Goal: Task Accomplishment & Management: Manage account settings

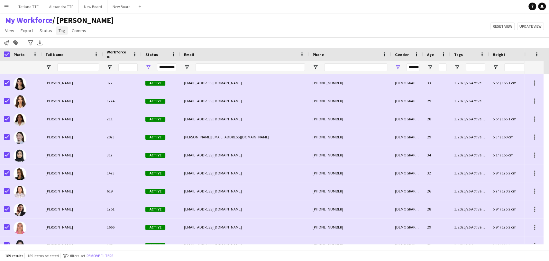
click at [59, 30] on span "Tag" at bounding box center [62, 31] width 7 height 6
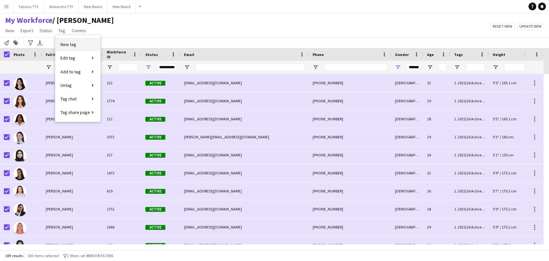
click at [68, 47] on span "New tag" at bounding box center [69, 45] width 16 height 6
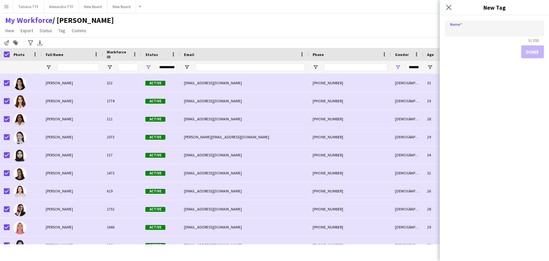
click at [461, 34] on input "Name" at bounding box center [494, 29] width 99 height 16
type input "**********"
click at [538, 52] on button "Done" at bounding box center [532, 51] width 23 height 13
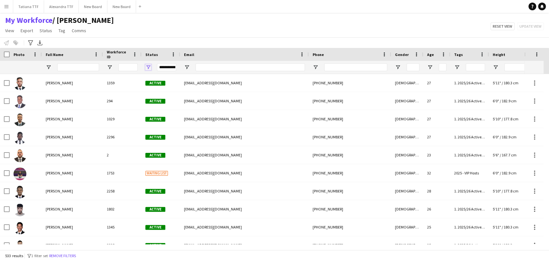
click at [148, 66] on span "Open Filter Menu" at bounding box center [148, 67] width 6 height 6
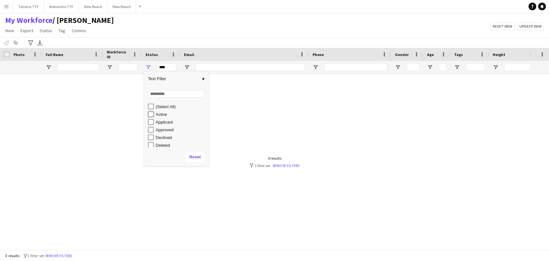
type input "**********"
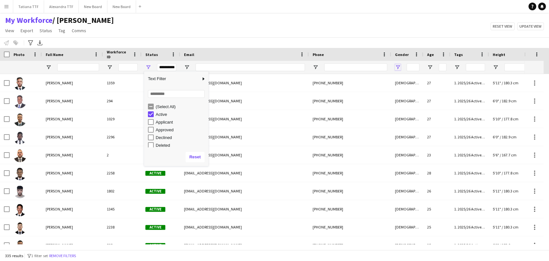
click at [397, 66] on span "Open Filter Menu" at bounding box center [398, 67] width 6 height 6
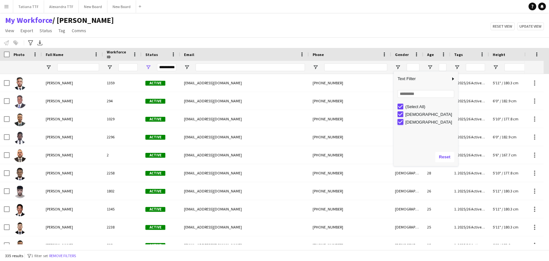
type input "**********"
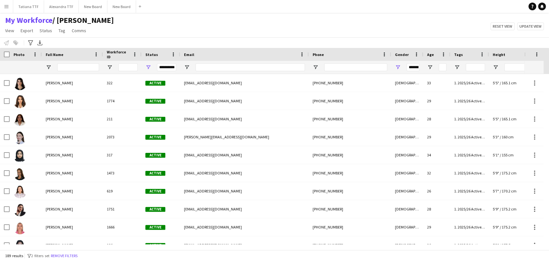
click at [254, 26] on div "My Workforce / TATIANA View Views Default view Alexandra View April Live Force …" at bounding box center [274, 26] width 549 height 22
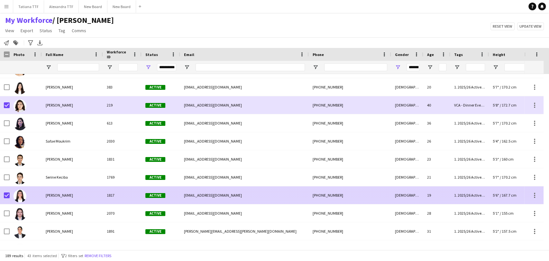
click at [22, 195] on img at bounding box center [20, 196] width 13 height 13
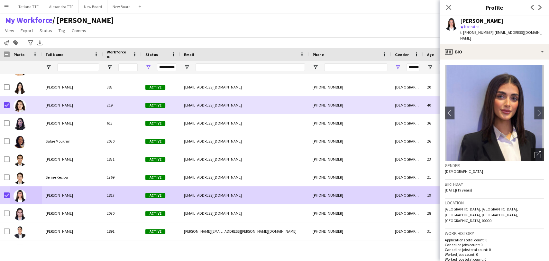
click at [537, 151] on icon at bounding box center [539, 153] width 5 height 5
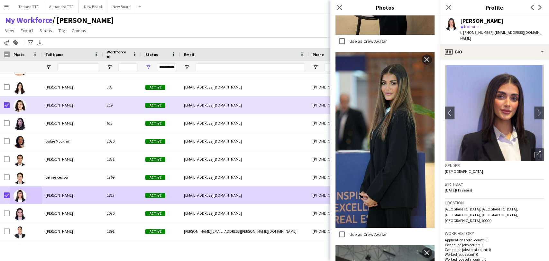
scroll to position [3246, 0]
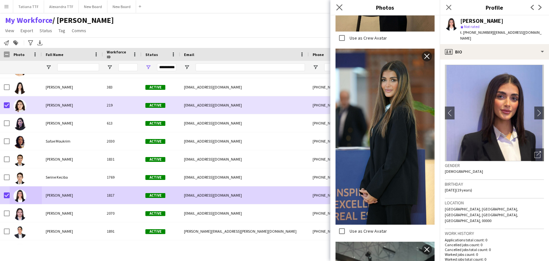
click at [340, 4] on app-icon "Close pop-in" at bounding box center [339, 7] width 9 height 9
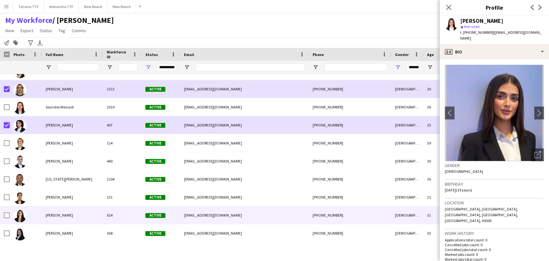
scroll to position [3075, 0]
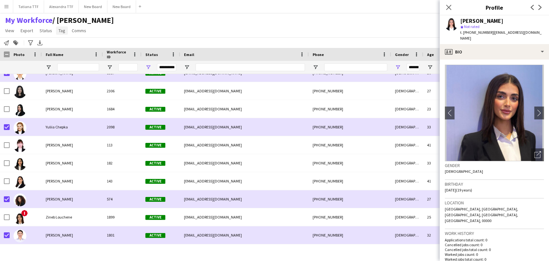
click at [61, 31] on span "Tag" at bounding box center [62, 31] width 7 height 6
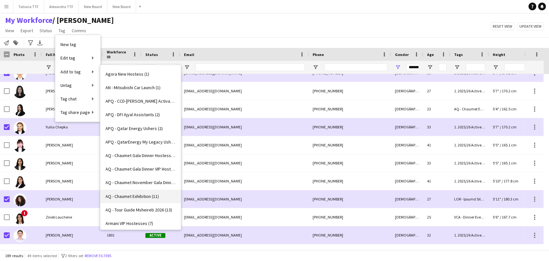
scroll to position [322, 0]
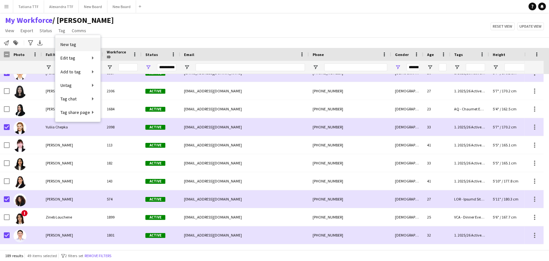
click at [73, 44] on span "New tag" at bounding box center [69, 45] width 16 height 6
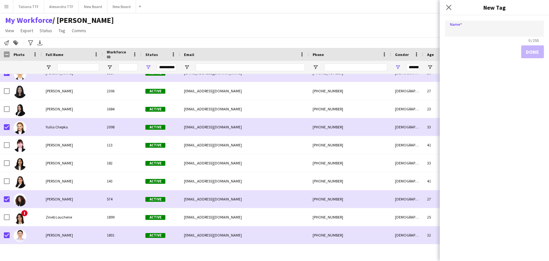
click at [464, 31] on input "Name" at bounding box center [494, 29] width 99 height 16
type input "**********"
click at [527, 52] on button "Done" at bounding box center [532, 51] width 23 height 13
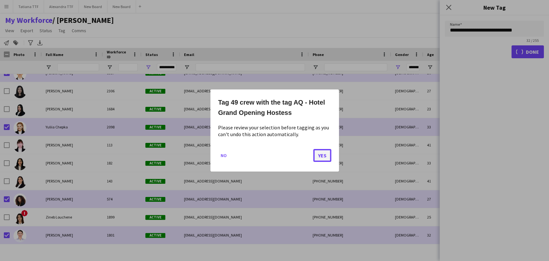
click at [324, 154] on button "Yes" at bounding box center [322, 155] width 18 height 13
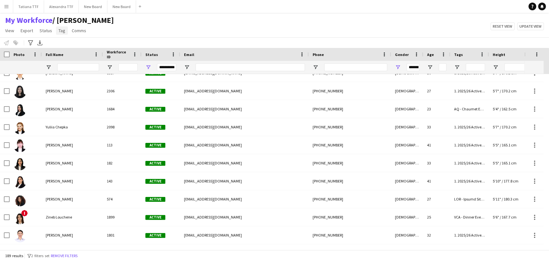
click at [60, 31] on span "Tag" at bounding box center [62, 31] width 7 height 6
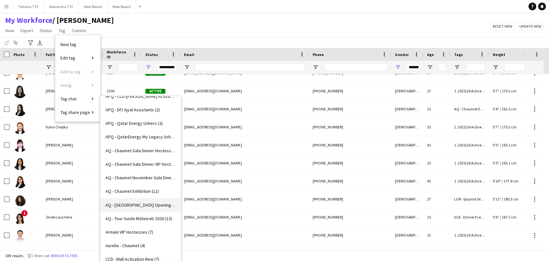
click at [132, 204] on span "AQ - Hotel Grand Opening Hostess (49)" at bounding box center [141, 205] width 70 height 6
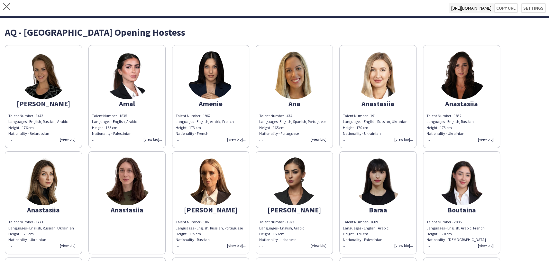
click at [41, 84] on img at bounding box center [43, 75] width 48 height 48
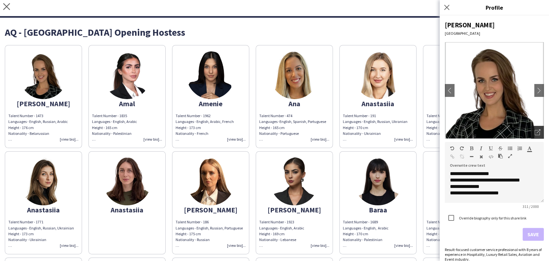
click at [535, 130] on icon at bounding box center [537, 132] width 5 height 5
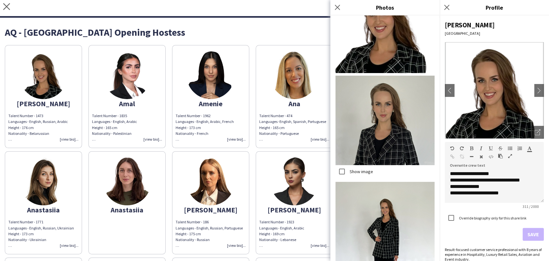
scroll to position [179, 0]
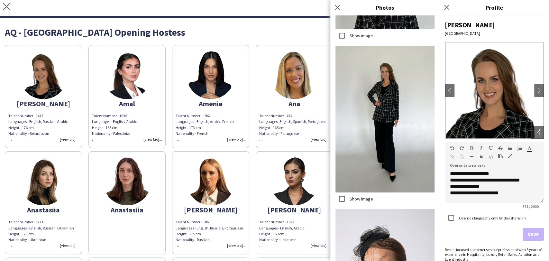
click at [451, 13] on div "Close pop-in" at bounding box center [448, 7] width 16 height 15
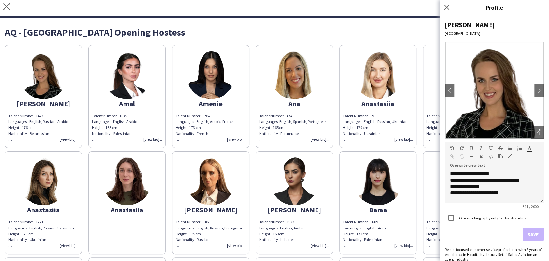
scroll to position [71, 0]
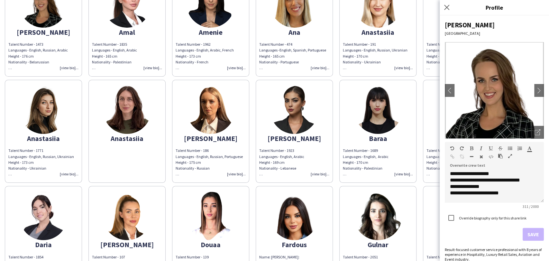
click at [329, 163] on div "Talent Number - 1923 Languages - English, Arabic Height - 169 cm Nationality - …" at bounding box center [294, 162] width 70 height 29
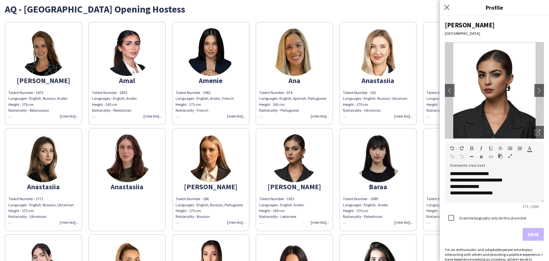
scroll to position [0, 0]
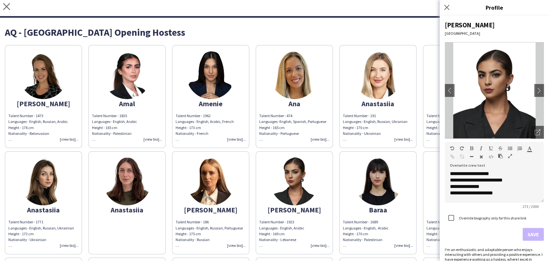
click at [72, 30] on div "AQ - [GEOGRAPHIC_DATA] Opening Hostess" at bounding box center [275, 32] width 540 height 10
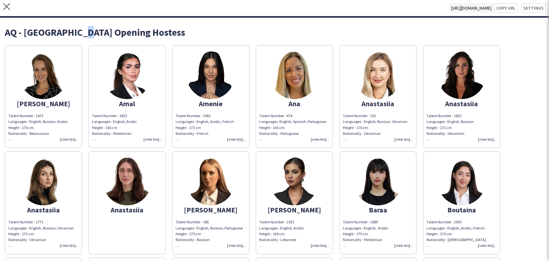
click at [72, 30] on div "AQ - [GEOGRAPHIC_DATA] Opening Hostess" at bounding box center [275, 32] width 540 height 10
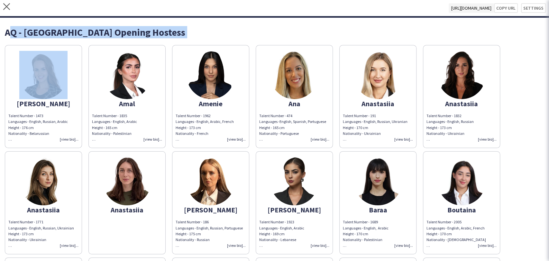
click at [72, 30] on div "AQ - [GEOGRAPHIC_DATA] Opening Hostess" at bounding box center [275, 32] width 540 height 10
copy div "AQ - [GEOGRAPHIC_DATA] Opening Hostess"
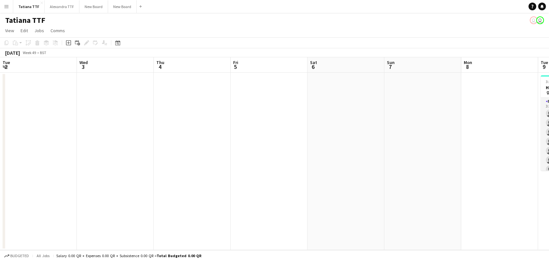
scroll to position [0, 245]
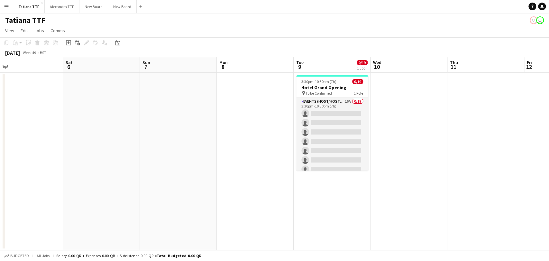
click at [5, 8] on app-icon "Menu" at bounding box center [6, 6] width 5 height 5
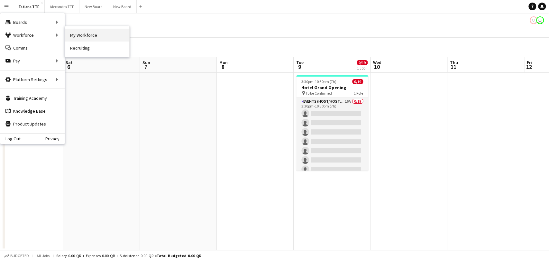
click at [85, 36] on link "My Workforce" at bounding box center [97, 35] width 64 height 13
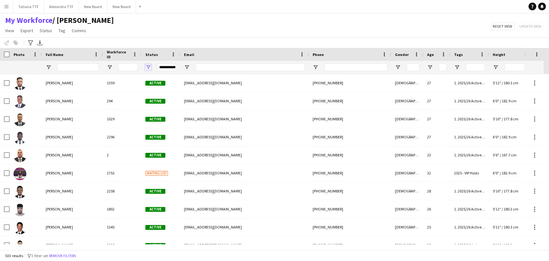
click at [149, 67] on span "Open Filter Menu" at bounding box center [148, 67] width 6 height 6
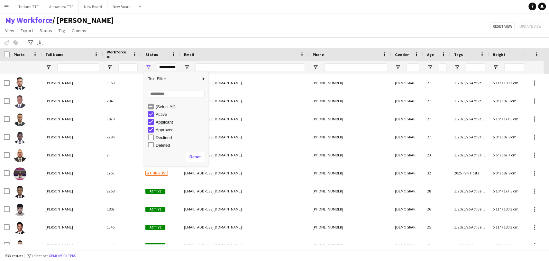
click at [156, 123] on div "Applicant" at bounding box center [181, 122] width 51 height 5
type input "**********"
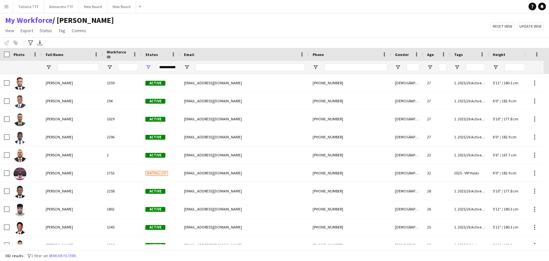
scroll to position [0, 158]
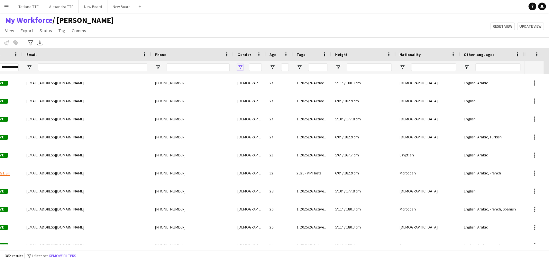
click at [240, 68] on span "Open Filter Menu" at bounding box center [240, 67] width 6 height 6
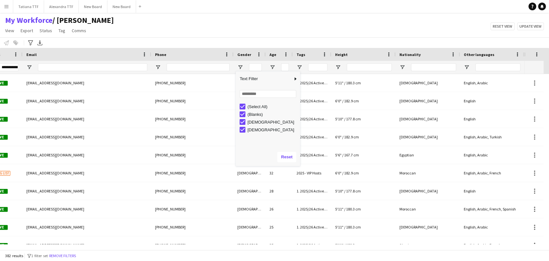
click at [251, 108] on div "(Select All)" at bounding box center [272, 106] width 51 height 5
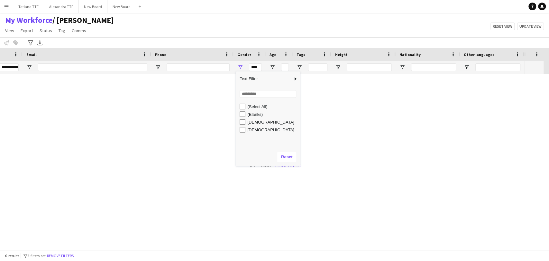
click at [252, 122] on div "Female" at bounding box center [272, 122] width 51 height 5
type input "**********"
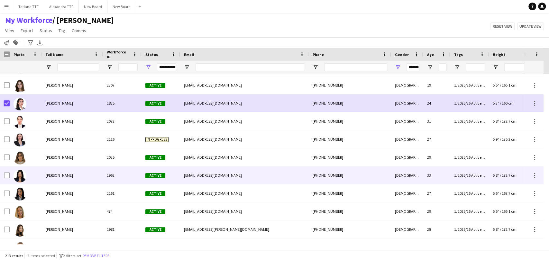
scroll to position [0, 0]
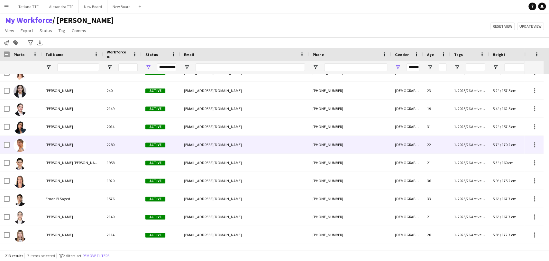
click at [58, 147] on div "Elizaveta Rosh" at bounding box center [72, 145] width 61 height 18
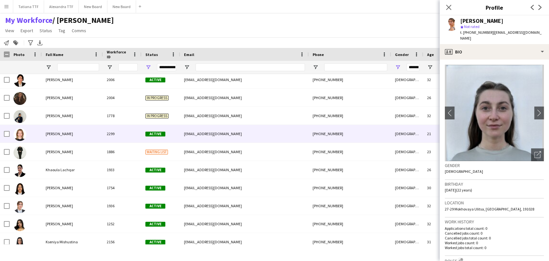
click at [63, 131] on div "Katya Sibai" at bounding box center [72, 134] width 61 height 18
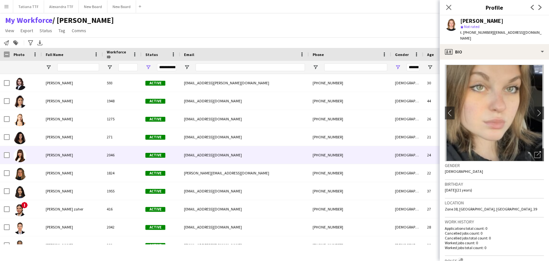
click at [53, 161] on div "Melina Bekri" at bounding box center [72, 155] width 61 height 18
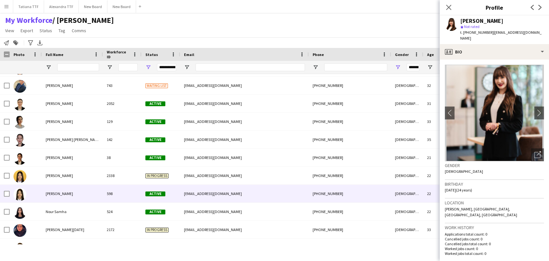
click at [6, 189] on div at bounding box center [7, 194] width 6 height 18
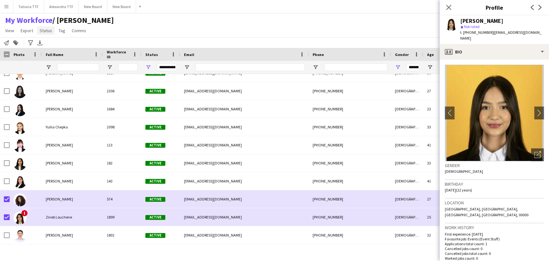
click at [49, 33] on link "Status" at bounding box center [46, 30] width 18 height 8
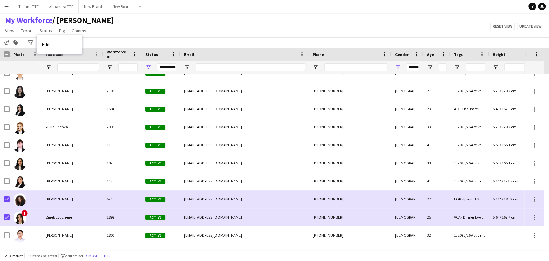
click at [67, 33] on app-page-menu "View Views Default view Alexandra View April Live Force Tracking Sheet Moutamn …" at bounding box center [59, 31] width 119 height 12
click at [62, 30] on span "Tag" at bounding box center [62, 31] width 7 height 6
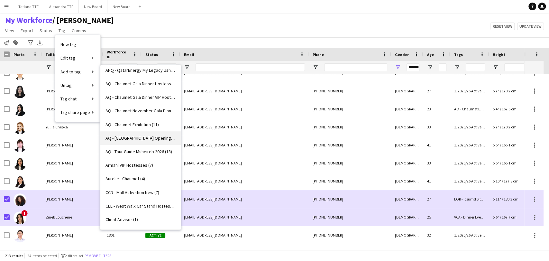
click at [136, 138] on span "AQ - Hotel Grand Opening Hostess (49)" at bounding box center [141, 138] width 70 height 6
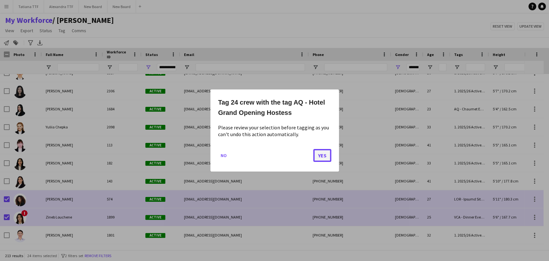
click at [325, 154] on button "Yes" at bounding box center [322, 155] width 18 height 13
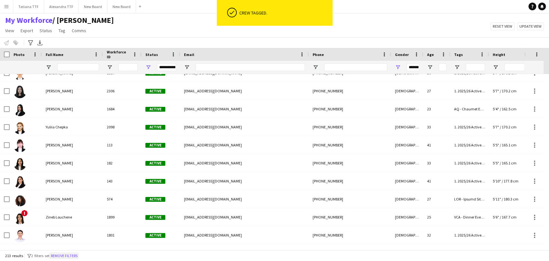
click at [71, 257] on button "Remove filters" at bounding box center [64, 255] width 29 height 7
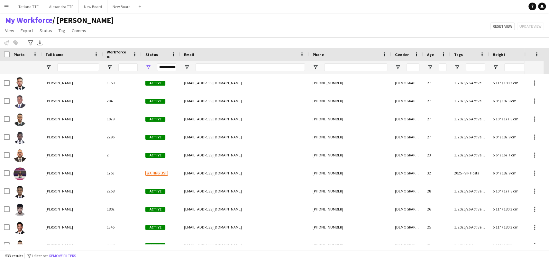
scroll to position [0, 158]
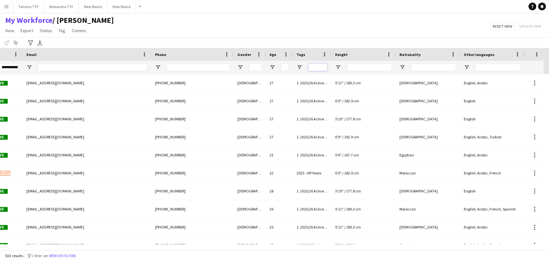
click at [316, 68] on input "Tags Filter Input" at bounding box center [317, 67] width 19 height 8
paste input "**********"
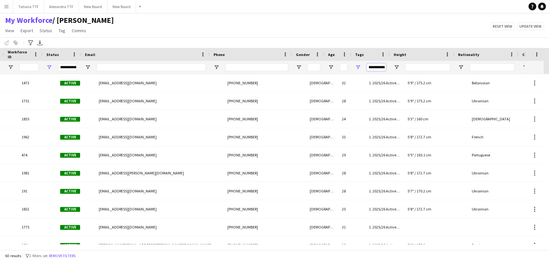
scroll to position [0, 0]
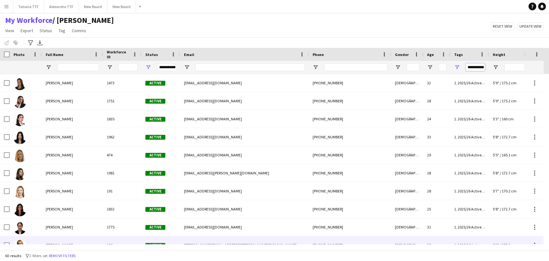
drag, startPoint x: 229, startPoint y: 249, endPoint x: 0, endPoint y: 242, distance: 229.2
click at [0, 242] on div "Workforce Details Crew Attributes Full Name Workforce ID" at bounding box center [274, 149] width 549 height 202
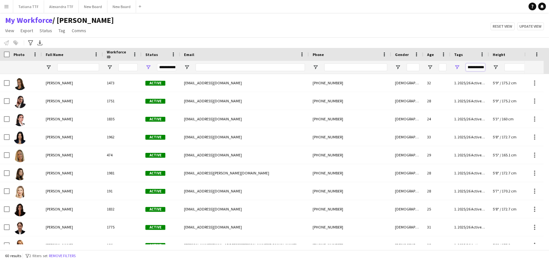
type input "**********"
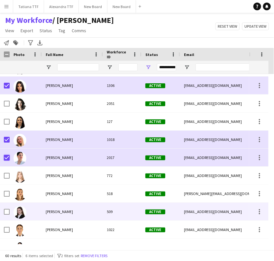
scroll to position [358, 0]
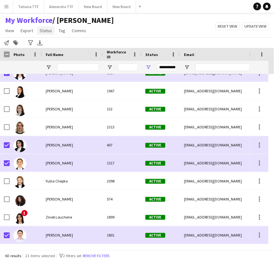
click at [49, 30] on span "Status" at bounding box center [46, 31] width 13 height 6
click at [59, 31] on span "Tag" at bounding box center [62, 31] width 7 height 6
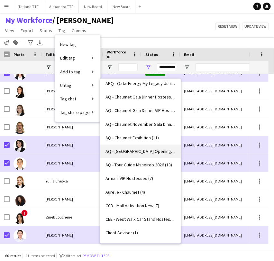
click at [135, 153] on span "AQ - Hotel Grand Opening Hostess (60)" at bounding box center [141, 152] width 70 height 6
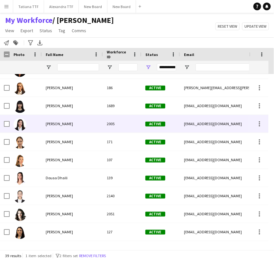
scroll to position [0, 0]
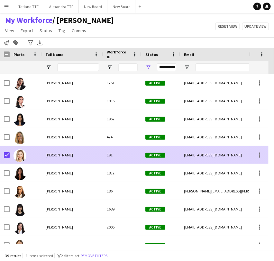
click at [3, 154] on div at bounding box center [5, 155] width 10 height 18
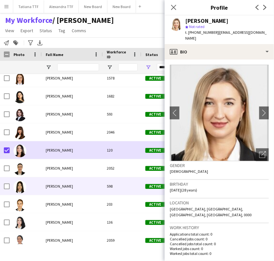
scroll to position [393, 0]
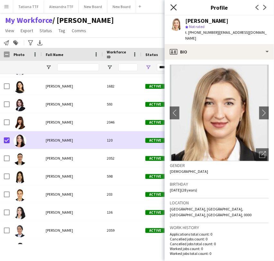
click at [175, 7] on icon at bounding box center [174, 7] width 6 height 6
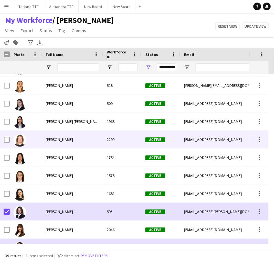
scroll to position [261, 0]
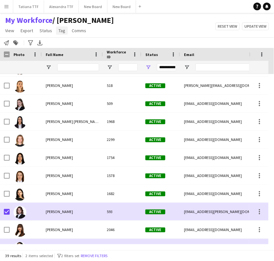
click at [59, 32] on span "Tag" at bounding box center [62, 31] width 7 height 6
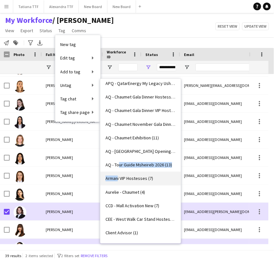
drag, startPoint x: 118, startPoint y: 171, endPoint x: 120, endPoint y: 179, distance: 8.6
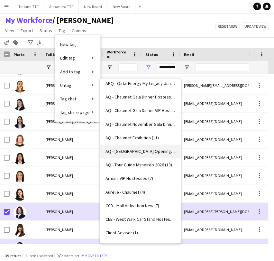
click at [137, 151] on span "AQ - Hotel Grand Opening Hostess (39)" at bounding box center [141, 152] width 70 height 6
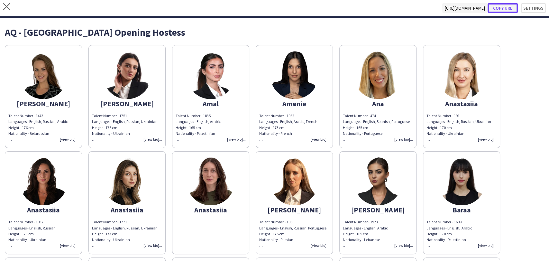
click at [501, 6] on button "Copy url" at bounding box center [503, 8] width 30 height 10
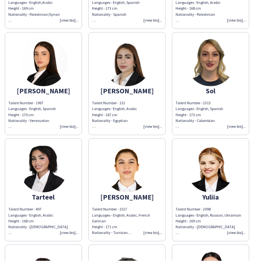
scroll to position [1719, 0]
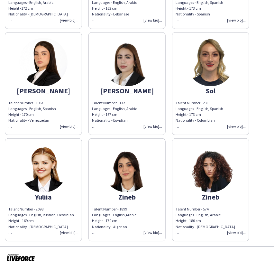
scroll to position [1190, 0]
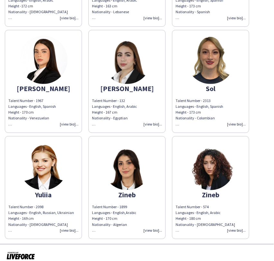
click at [233, 225] on div "Talent Number - 574 Languages - English, Arabic Height - 180 cm Nationality - M…" at bounding box center [211, 218] width 70 height 29
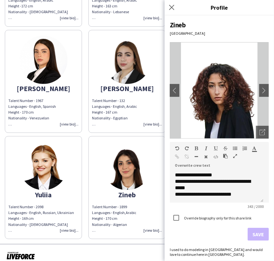
scroll to position [82, 0]
click at [160, 224] on div "Talent Number - 1899 Languages - English, Arabic Height - 170 cm Nationality - …" at bounding box center [127, 218] width 70 height 29
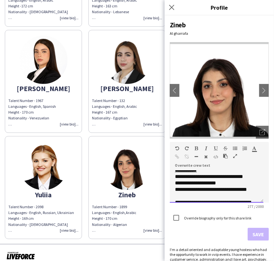
scroll to position [21, 0]
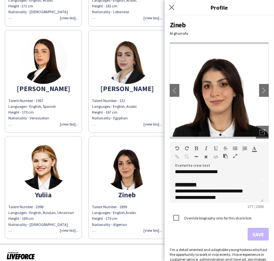
click at [73, 221] on div "Talent Number - 2098 Languages - English, Russian, Ukrainian Height - 169 cm Na…" at bounding box center [43, 218] width 70 height 29
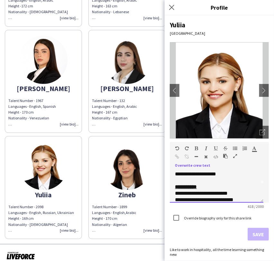
scroll to position [27, 0]
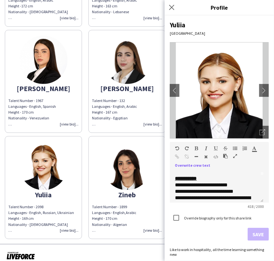
click at [63, 115] on div "Talent Number - 1967 Languages - English, Spanish Height - 170 cm Nationality -…" at bounding box center [43, 112] width 70 height 29
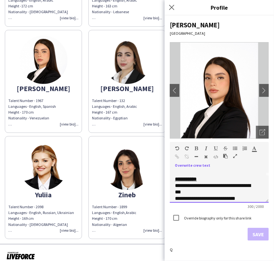
scroll to position [28, 0]
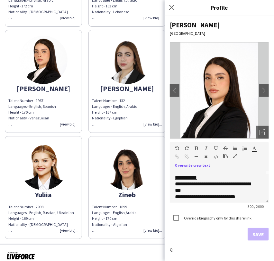
click at [149, 121] on app-share-pages-crew-card "[PERSON_NAME] Talent Number - 132 Languages - English, Arabic Height - 167 cm N…" at bounding box center [126, 81] width 77 height 103
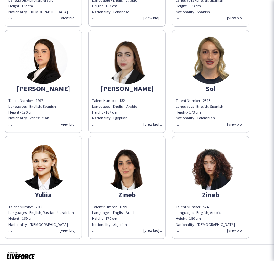
click at [152, 117] on div "Talent Number - 132 Languages - English, Arabic Height - 167 cm Nationality - E…" at bounding box center [127, 112] width 70 height 29
click at [157, 118] on div "Talent Number - 132 Languages - English, Arabic Height - 167 cm Nationality - E…" at bounding box center [127, 112] width 70 height 29
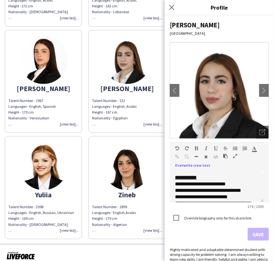
click at [155, 112] on div "Talent Number - 132 Languages - English, Arabic Height - 167 cm Nationality - E…" at bounding box center [127, 112] width 70 height 29
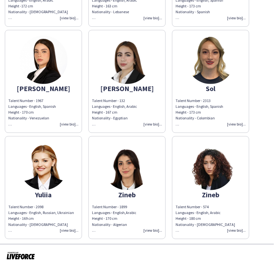
click at [233, 117] on div "Talent Number - 2313 Languages - English, Spanish Height - 173 cm Nationality -…" at bounding box center [211, 112] width 70 height 29
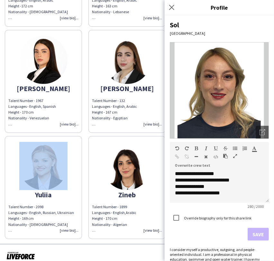
click at [233, 117] on body "close [URL][DOMAIN_NAME] Copy url Settings AQ - Hotel Grand Opening Hostess Ale…" at bounding box center [137, 130] width 274 height 261
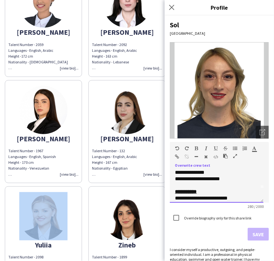
scroll to position [1083, 0]
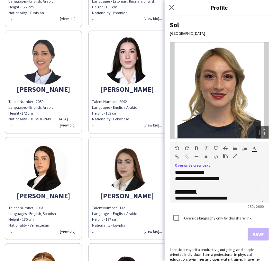
click at [73, 117] on div "Talent Number - 2059 Languages - English, Arabic Height -172 cm Nationality - […" at bounding box center [43, 113] width 70 height 29
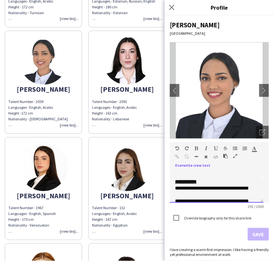
scroll to position [28, 0]
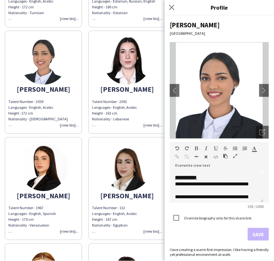
click at [116, 90] on app-share-pages-crew-card "[PERSON_NAME] Talent Number - 2092 Languages - English, Arabic Height - 163 cm …" at bounding box center [126, 82] width 77 height 103
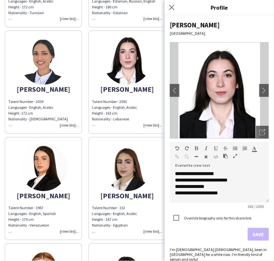
click at [161, 117] on div "Talent Number - 2092 Languages - English, Arabic Height - 163 cm Nationality - …" at bounding box center [127, 113] width 70 height 29
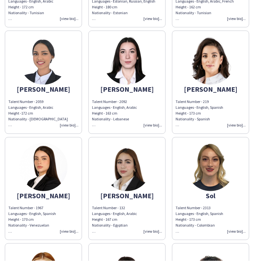
click at [162, 117] on div "Talent Number - 2092 Languages - English, Arabic Height - 163 cm Nationality - …" at bounding box center [127, 113] width 70 height 29
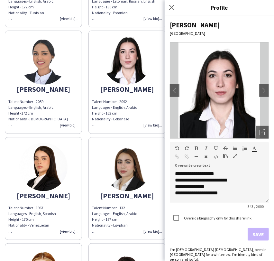
click at [260, 197] on div "**********" at bounding box center [219, 187] width 99 height 32
click at [262, 196] on div "**********" at bounding box center [219, 187] width 99 height 32
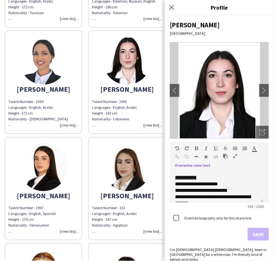
click at [145, 115] on div "Talent Number - 2092 Languages - English, Arabic Height - 163 cm Nationality - …" at bounding box center [127, 113] width 70 height 29
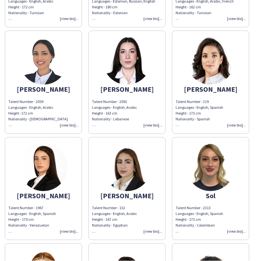
click at [240, 119] on div "Talent Number - 219 Languages - English, Spanish Height - 173 cm Nationality - …" at bounding box center [211, 113] width 70 height 29
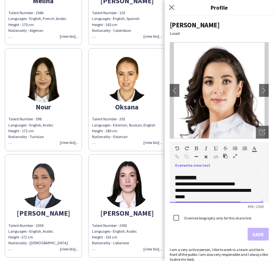
scroll to position [940, 0]
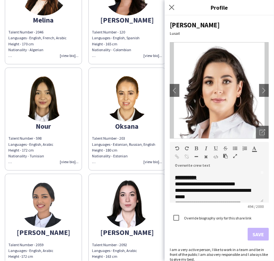
click at [72, 155] on div "Talent Number - 598 Languages - English, Arabic Height - 172 cm Nationality - T…" at bounding box center [43, 149] width 70 height 29
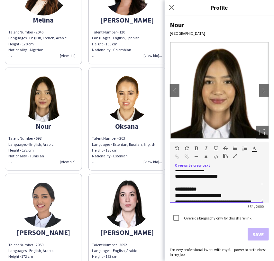
scroll to position [28, 0]
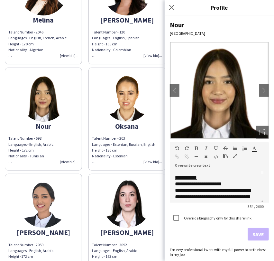
click at [144, 157] on div "Talent Number - 203 Languages - Estonian, Russian, English Height - 180 cm Nati…" at bounding box center [127, 149] width 70 height 29
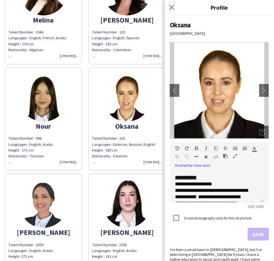
click at [152, 147] on div "Languages - Estonian, Russian, English Height - 180 cm Nationality - Estonian E…" at bounding box center [127, 153] width 70 height 23
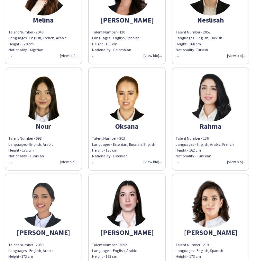
click at [234, 154] on div "Talent Number - 136 Languages - English, Arabic, French Height - 162 cm Nationa…" at bounding box center [211, 149] width 70 height 29
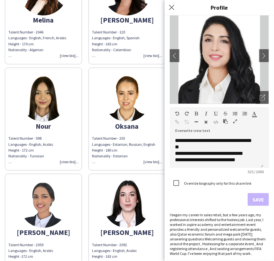
scroll to position [27, 0]
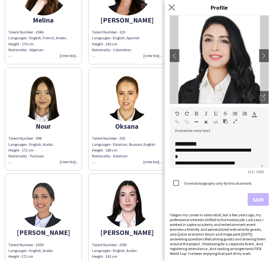
click at [175, 5] on app-icon "Close pop-in" at bounding box center [171, 7] width 9 height 9
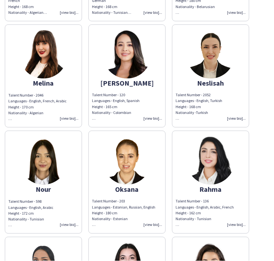
scroll to position [868, 0]
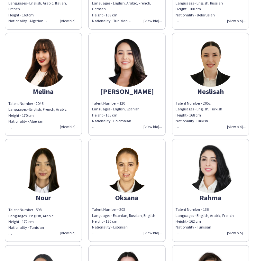
click at [240, 119] on div "Talent Number - 2052 Languages - English, Turkish Height - 168 cm Nationality -…" at bounding box center [211, 115] width 70 height 29
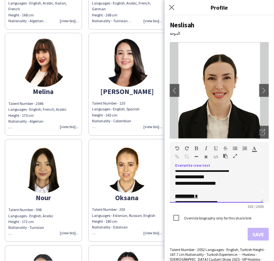
scroll to position [14, 0]
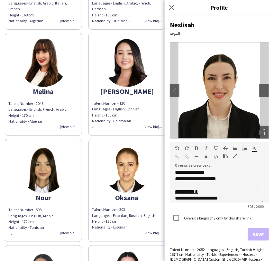
click at [154, 117] on div "Talent Number - 120 Languages - English, Spanish Height - 165 cm Nationality - …" at bounding box center [127, 115] width 70 height 29
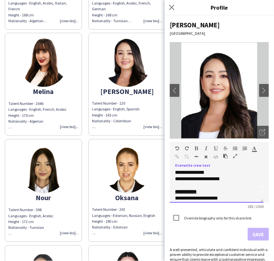
scroll to position [56, 0]
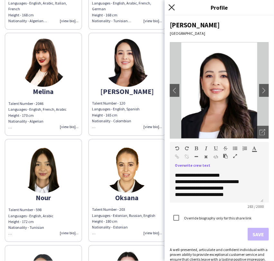
click at [172, 6] on icon "Close pop-in" at bounding box center [172, 7] width 6 height 6
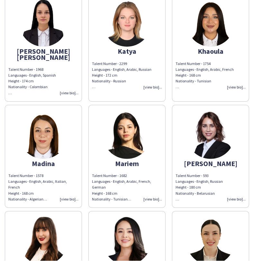
scroll to position [679, 0]
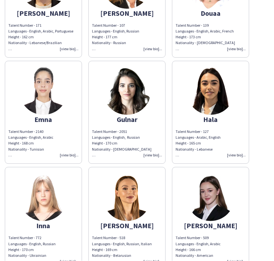
scroll to position [393, 0]
